Goal: Task Accomplishment & Management: Use online tool/utility

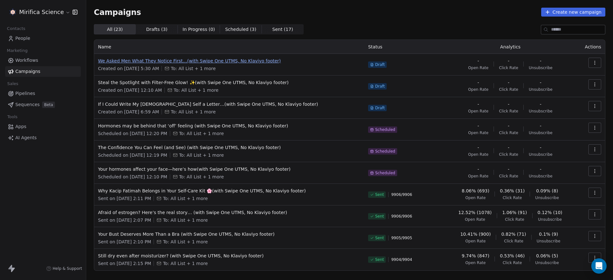
click at [225, 62] on span "We Asked Men What They Notice First…(with Swipe One UTMS, No Klaviyo footer)" at bounding box center [229, 61] width 262 height 6
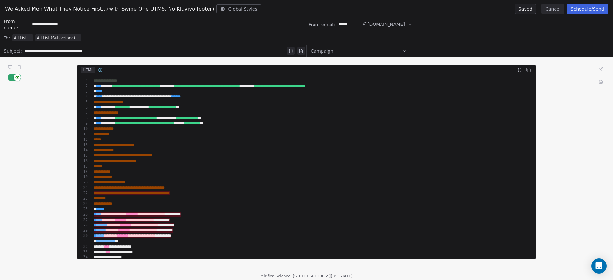
click at [13, 67] on button at bounding box center [10, 67] width 8 height 8
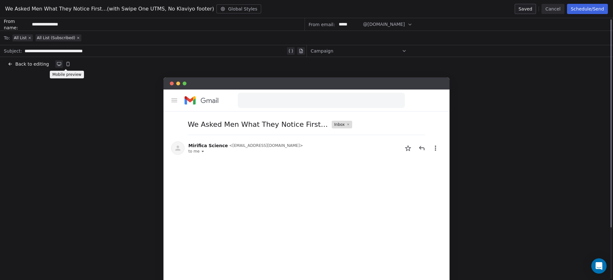
click at [69, 64] on button at bounding box center [68, 64] width 8 height 8
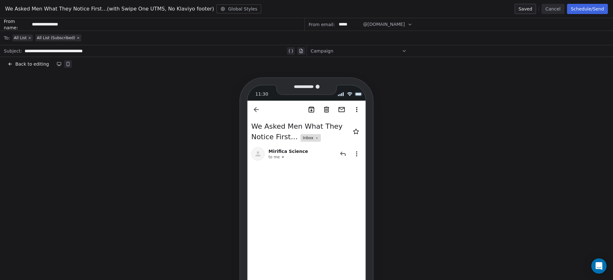
click at [52, 63] on div "Back to editing" at bounding box center [306, 64] width 597 height 6
click at [58, 63] on icon at bounding box center [59, 64] width 4 height 3
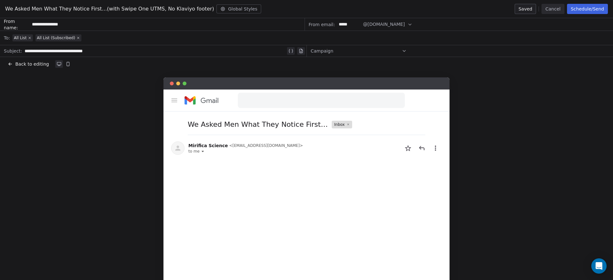
click at [42, 65] on span "Back to editing" at bounding box center [32, 64] width 34 height 6
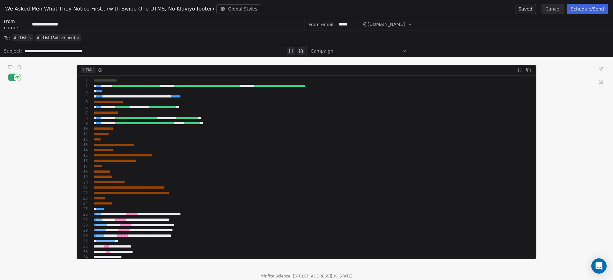
click at [277, 163] on div "**********" at bounding box center [313, 161] width 442 height 5
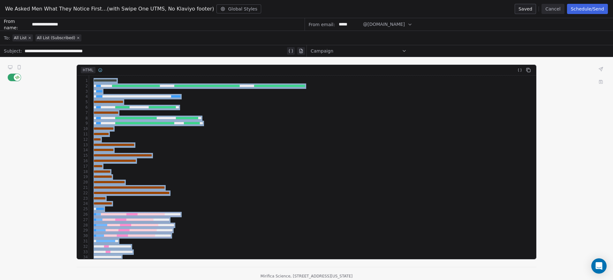
copy div "**********"
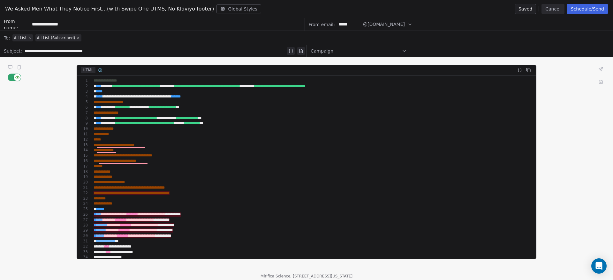
click at [15, 66] on div at bounding box center [15, 67] width 14 height 5
click at [12, 67] on div at bounding box center [15, 67] width 14 height 5
click at [10, 68] on icon at bounding box center [10, 67] width 4 height 3
